Goal: Information Seeking & Learning: Learn about a topic

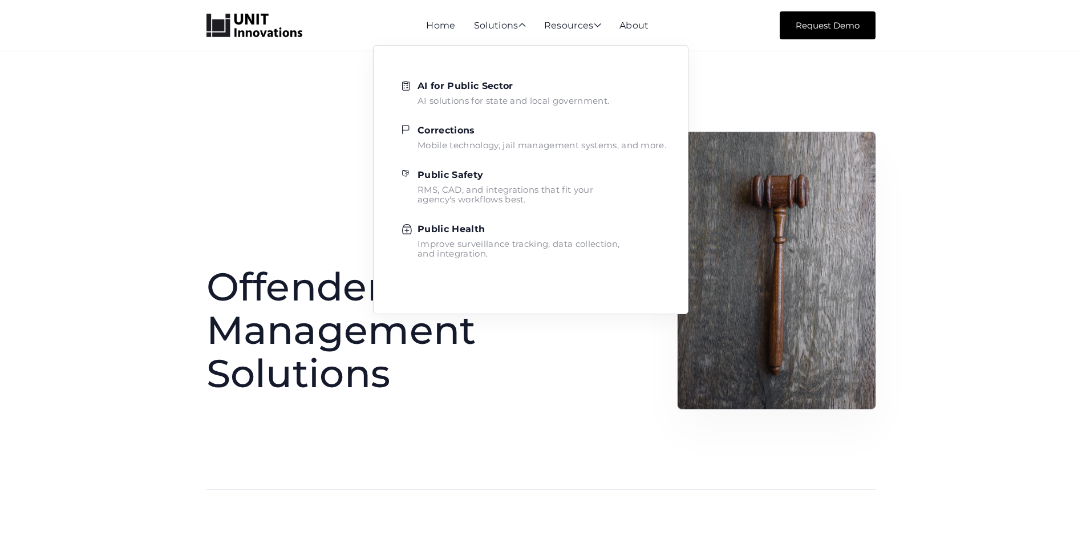
click at [456, 132] on strong "Corrections" at bounding box center [446, 130] width 58 height 11
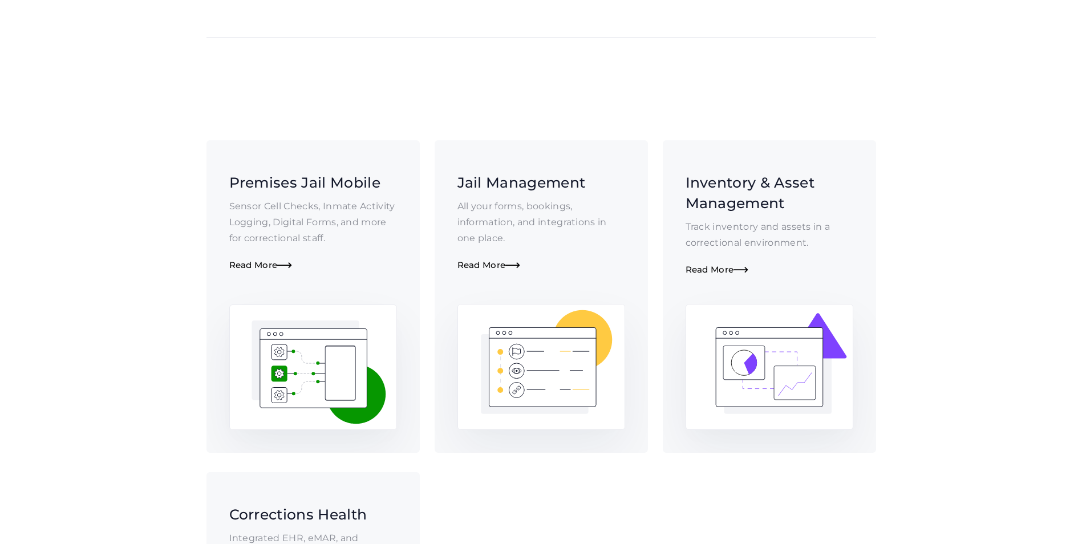
scroll to position [342, 0]
click at [519, 263] on span "" at bounding box center [516, 267] width 15 height 10
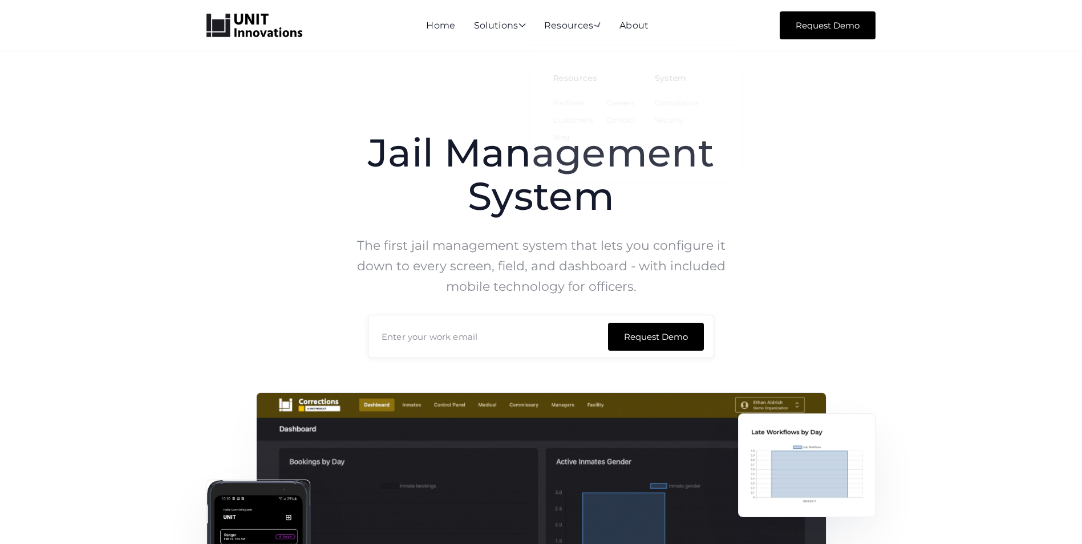
click at [806, 128] on div "Jail Management System The first jail management system that lets you configure…" at bounding box center [541, 420] width 1082 height 739
